Goal: Navigation & Orientation: Find specific page/section

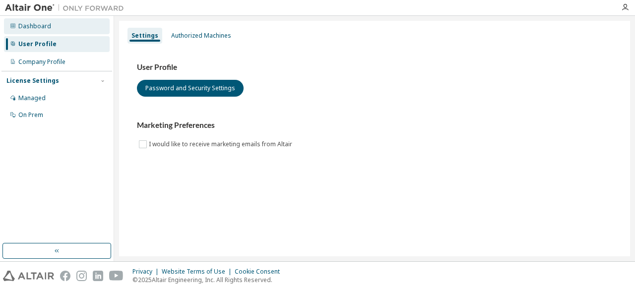
click at [33, 27] on div "Dashboard" at bounding box center [34, 26] width 33 height 8
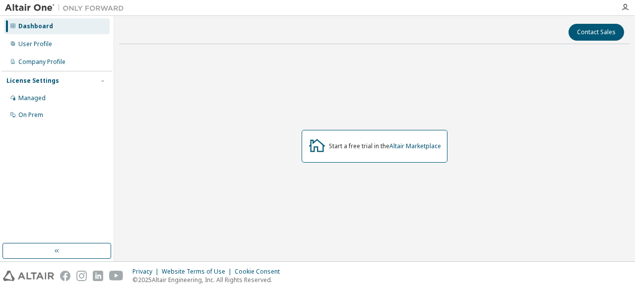
click at [378, 144] on div "Start a free trial in the Altair Marketplace" at bounding box center [385, 146] width 112 height 8
click at [15, 27] on icon at bounding box center [13, 26] width 6 height 6
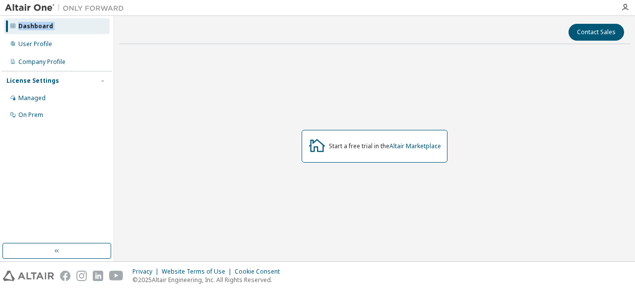
click at [15, 27] on icon at bounding box center [13, 26] width 6 height 6
click at [28, 96] on div "Managed" at bounding box center [31, 98] width 27 height 8
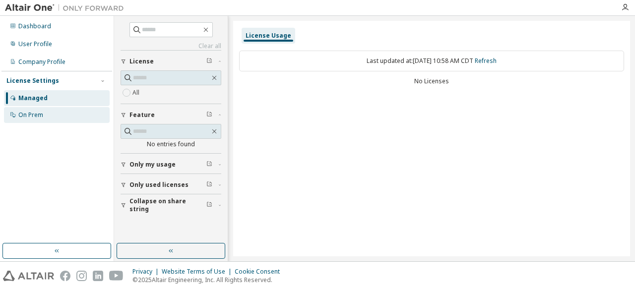
click at [37, 115] on div "On Prem" at bounding box center [30, 115] width 25 height 8
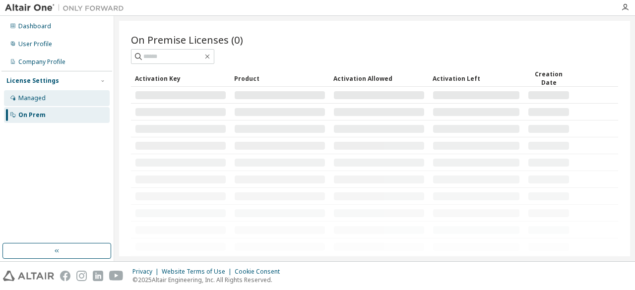
click at [39, 97] on div "Managed" at bounding box center [31, 98] width 27 height 8
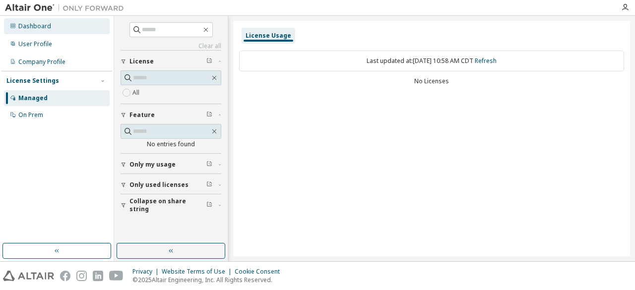
click at [19, 23] on div "Dashboard" at bounding box center [34, 26] width 33 height 8
